Goal: Transaction & Acquisition: Purchase product/service

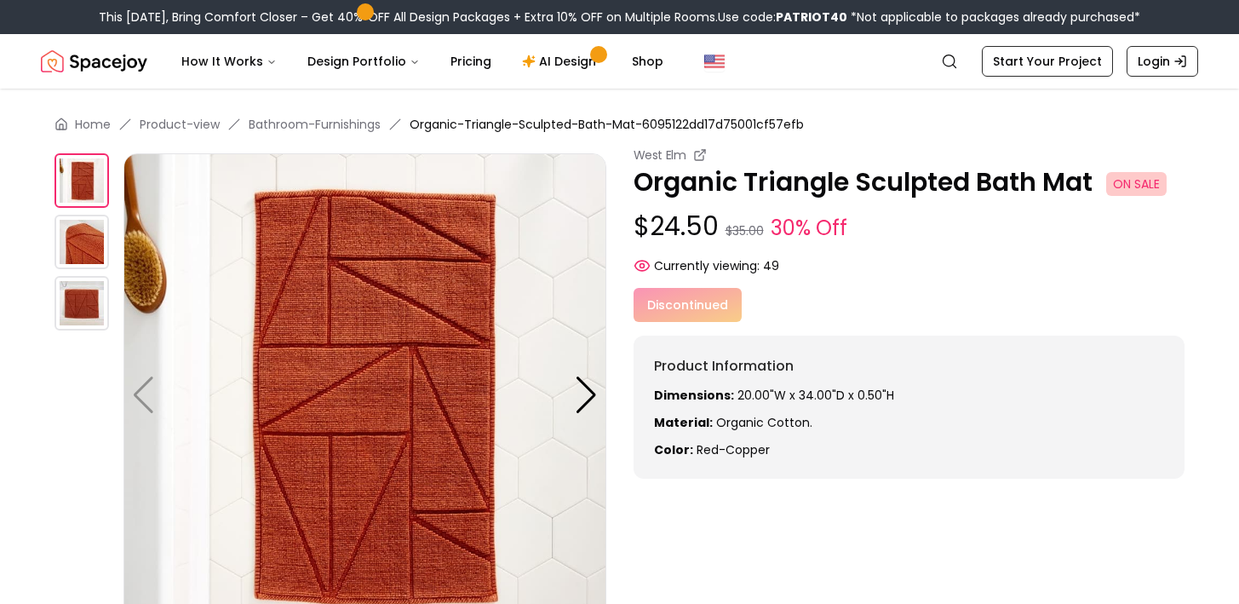
click at [959, 174] on p "Organic Triangle Sculpted Bath Mat ON SALE" at bounding box center [909, 182] width 552 height 31
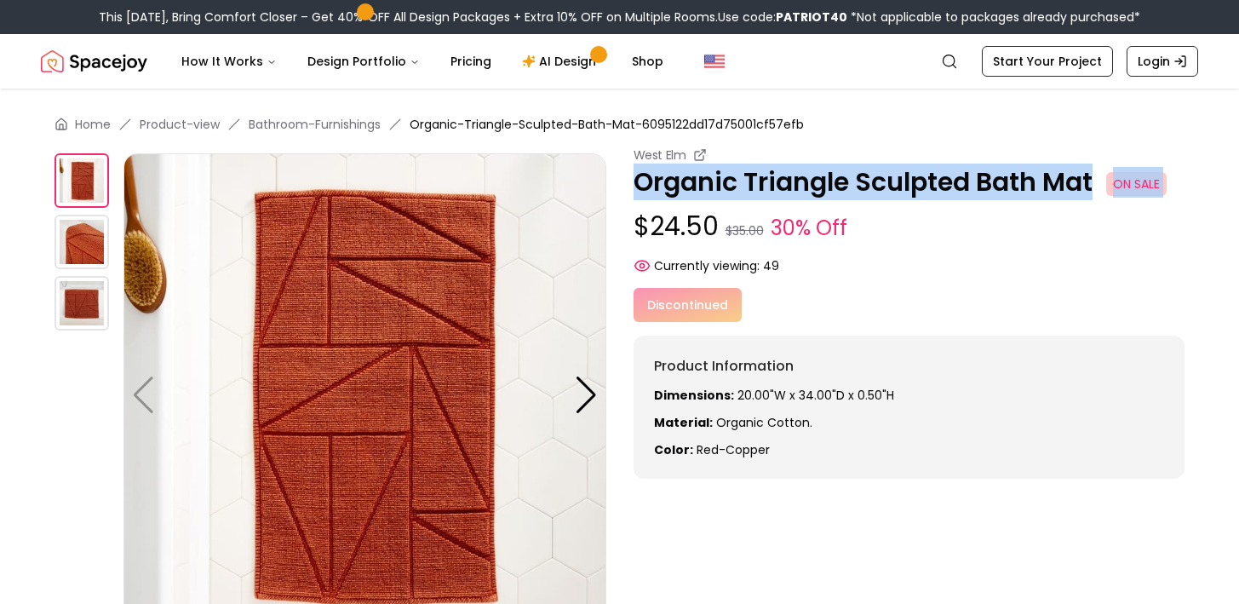
click at [959, 174] on p "Organic Triangle Sculpted Bath Mat ON SALE" at bounding box center [909, 182] width 552 height 31
copy p "Organic Triangle Sculpted Bath Mat ON SALE"
